Goal: Use online tool/utility: Utilize a website feature to perform a specific function

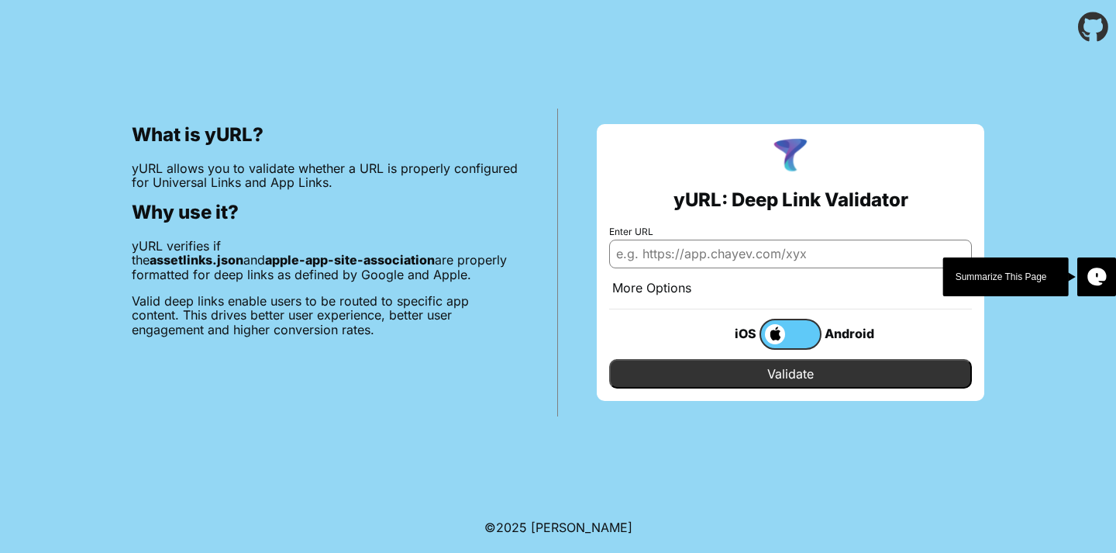
click at [691, 259] on input "Enter URL" at bounding box center [790, 254] width 363 height 28
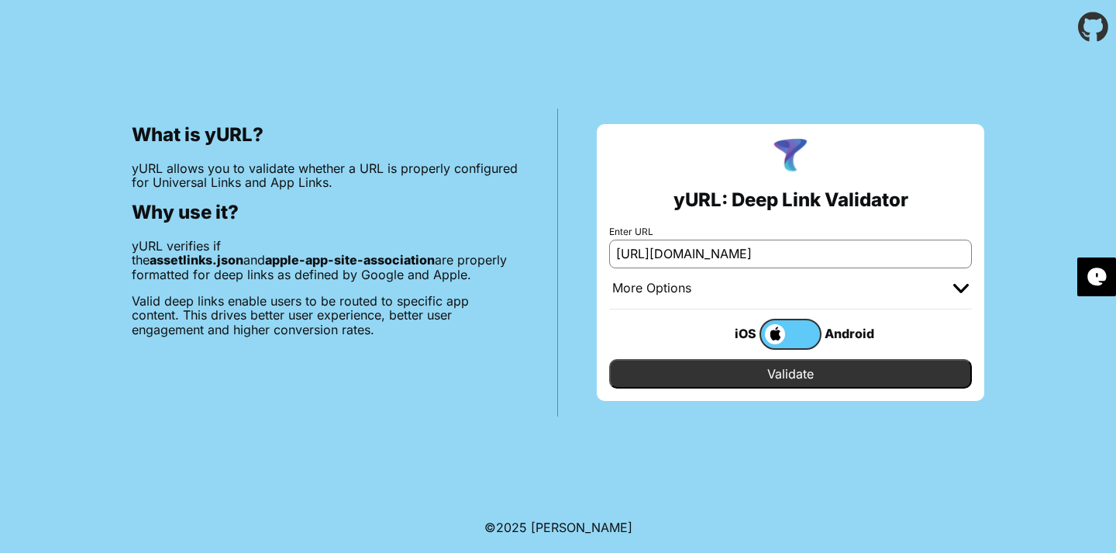
type input "https://duolingo.com"
click at [609, 359] on input "Validate" at bounding box center [790, 373] width 363 height 29
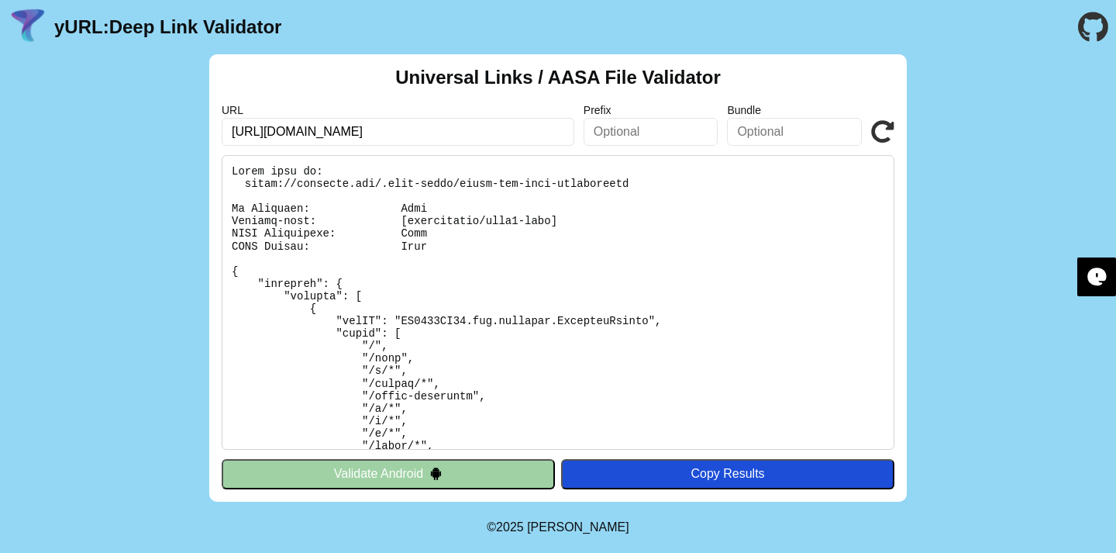
click at [275, 135] on input "https://duolingo.com" at bounding box center [398, 132] width 353 height 28
type input "[URL][DOMAIN_NAME]"
click at [881, 125] on icon at bounding box center [882, 131] width 23 height 23
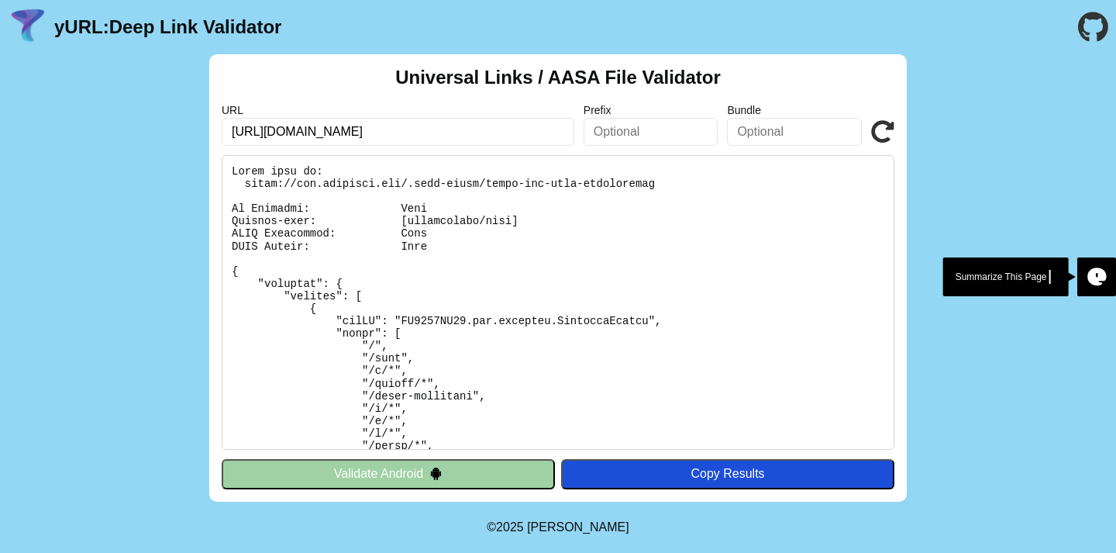
click at [326, 127] on input "https://www.duolingo.com" at bounding box center [398, 132] width 353 height 28
click at [306, 132] on input "https://www.duolingo.com" at bounding box center [398, 132] width 353 height 28
drag, startPoint x: 310, startPoint y: 133, endPoint x: 403, endPoint y: 128, distance: 93.1
click at [403, 128] on input "https://www.duolingo.com" at bounding box center [398, 132] width 353 height 28
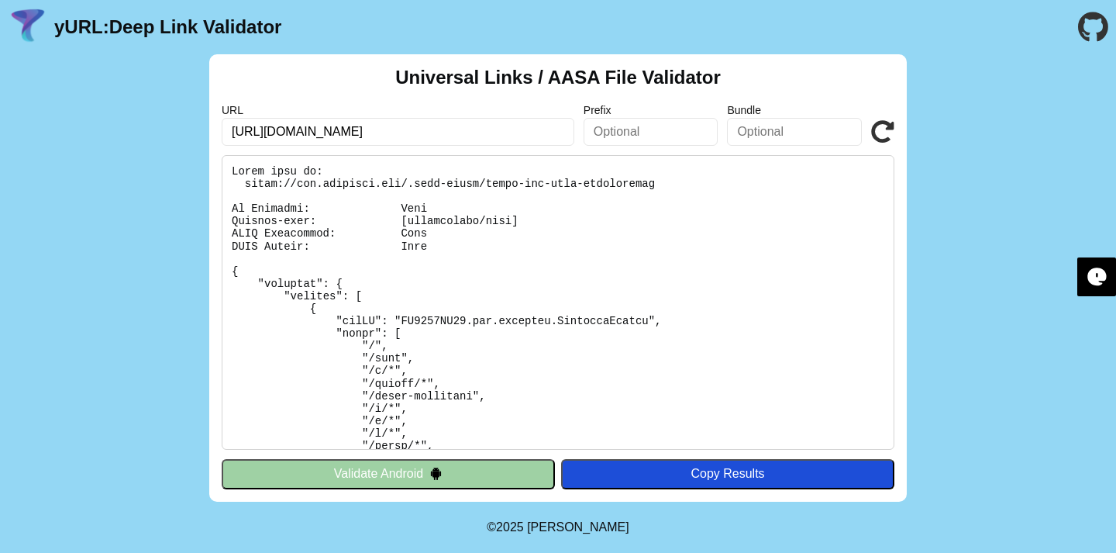
click at [321, 132] on input "https://www.zplo.ca" at bounding box center [398, 132] width 353 height 28
type input "https://www.zolo.ca"
click at [872, 128] on icon at bounding box center [882, 131] width 23 height 23
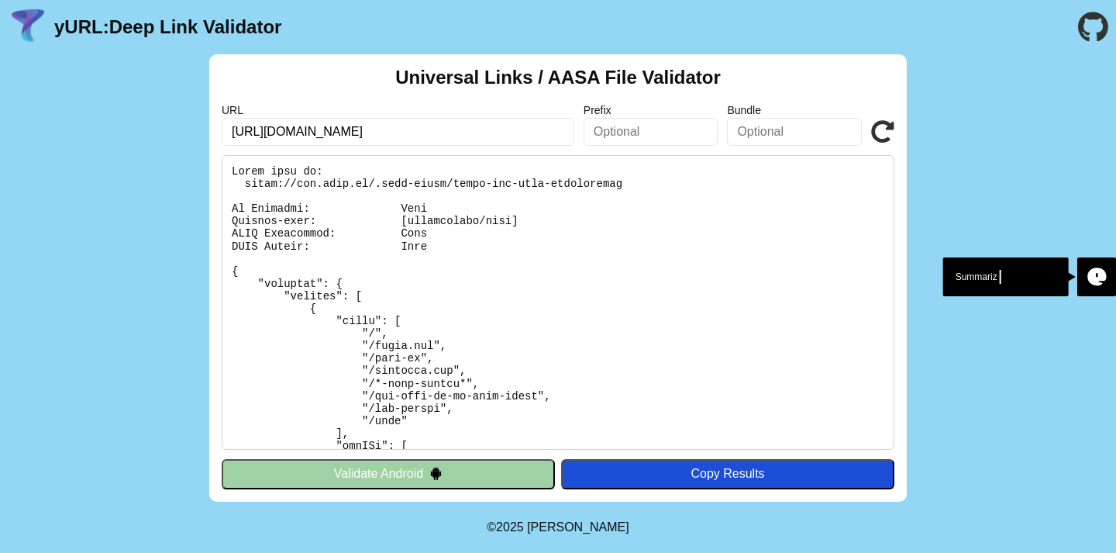
click at [297, 136] on input "https://www.zolo.ca" at bounding box center [398, 132] width 353 height 28
type input "[URL][DOMAIN_NAME]"
click at [882, 126] on icon at bounding box center [882, 131] width 23 height 23
click at [375, 477] on button "Validate Android" at bounding box center [388, 473] width 333 height 29
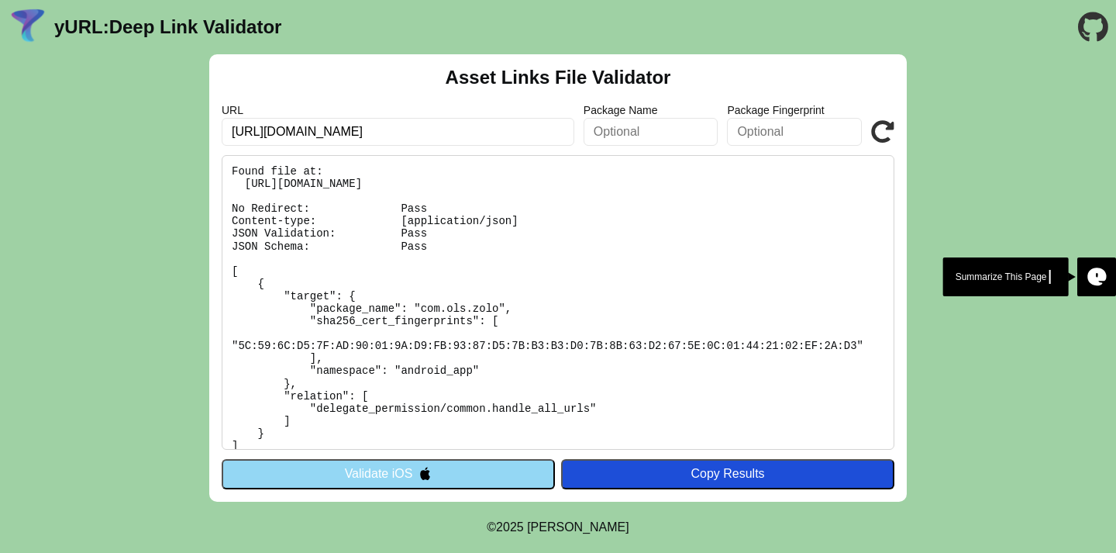
click at [277, 130] on input "[URL][DOMAIN_NAME]" at bounding box center [398, 132] width 353 height 28
type input "[URL][DOMAIN_NAME]"
click at [328, 471] on button "Validate iOS" at bounding box center [388, 473] width 333 height 29
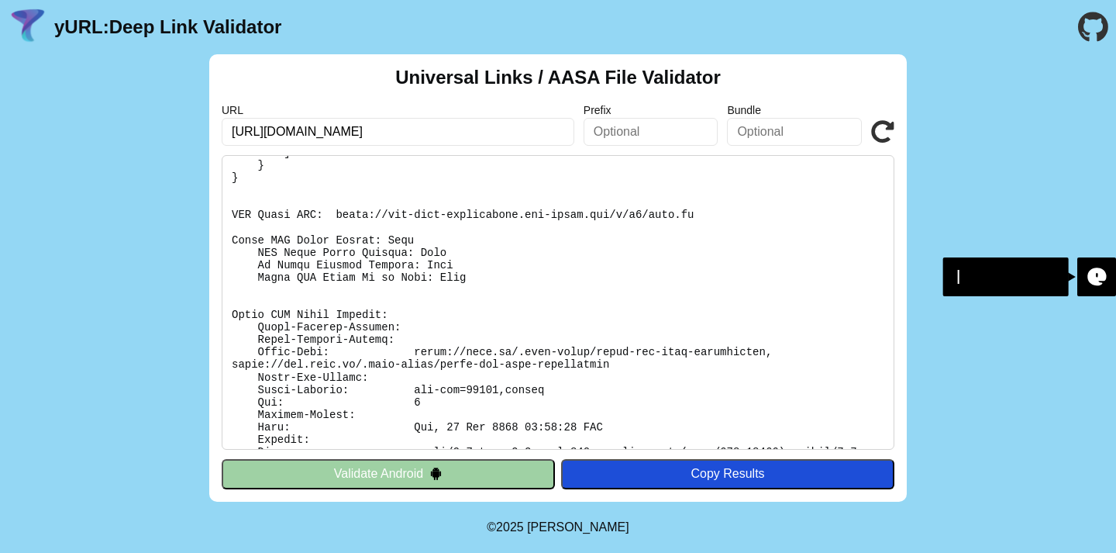
scroll to position [461, 0]
